Goal: Navigation & Orientation: Find specific page/section

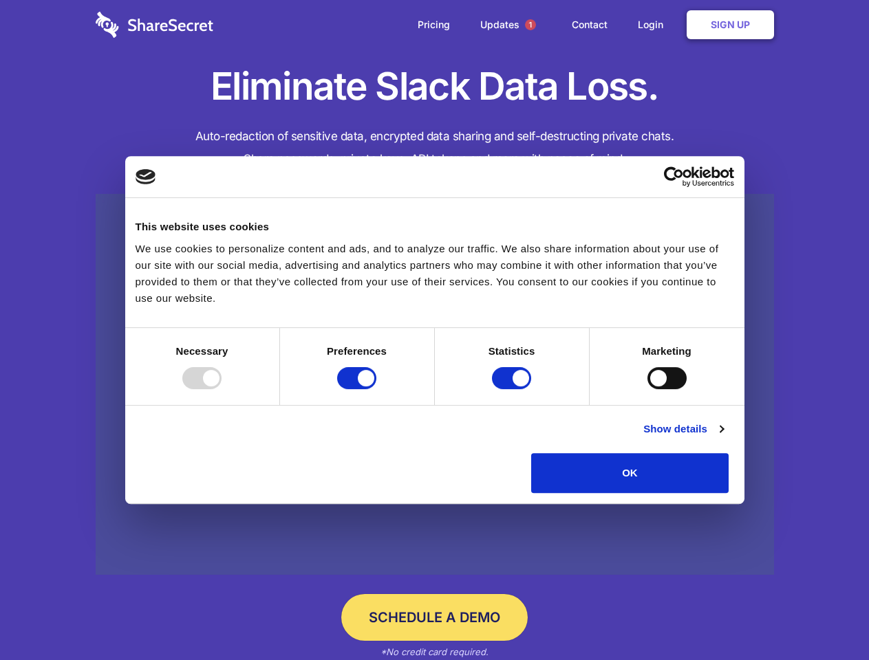
click at [221, 389] on div at bounding box center [201, 378] width 39 height 22
click at [376, 389] on input "Preferences" at bounding box center [356, 378] width 39 height 22
checkbox input "false"
click at [513, 389] on input "Statistics" at bounding box center [511, 378] width 39 height 22
checkbox input "false"
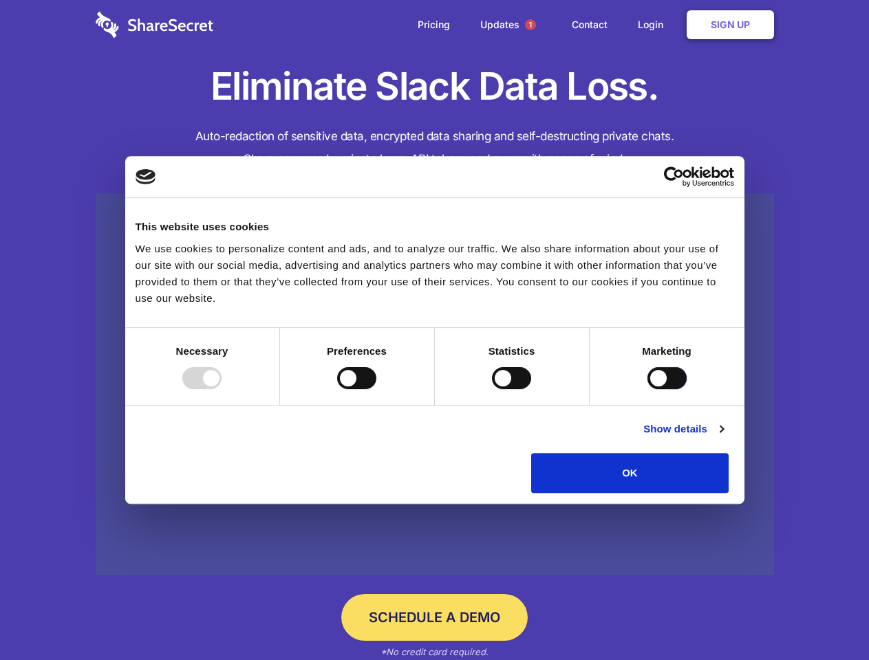
click at [647, 389] on input "Marketing" at bounding box center [666, 378] width 39 height 22
checkbox input "true"
click at [723, 437] on link "Show details" at bounding box center [683, 429] width 80 height 17
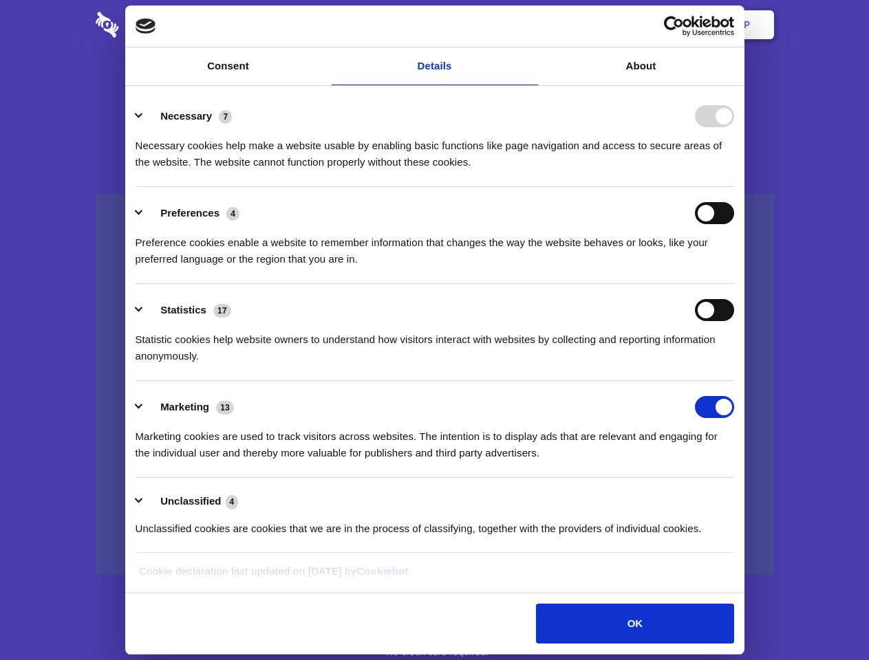
click at [734, 381] on li "Statistics 17 Statistic cookies help website owners to understand how visitors …" at bounding box center [434, 332] width 598 height 97
click at [530, 25] on span "1" at bounding box center [530, 24] width 11 height 11
